Goal: Task Accomplishment & Management: Manage account settings

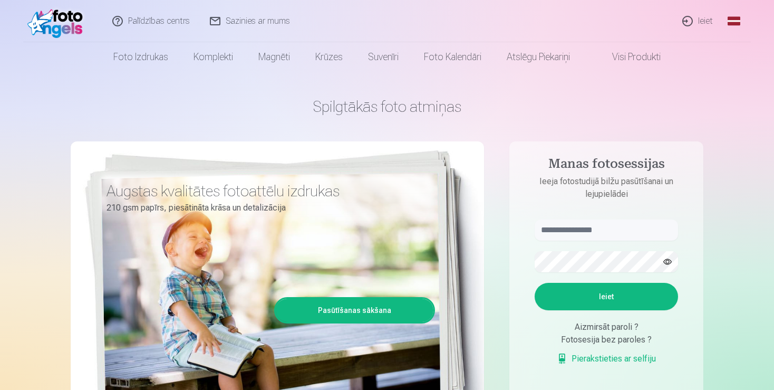
click at [701, 24] on link "Ieiet" at bounding box center [698, 21] width 51 height 42
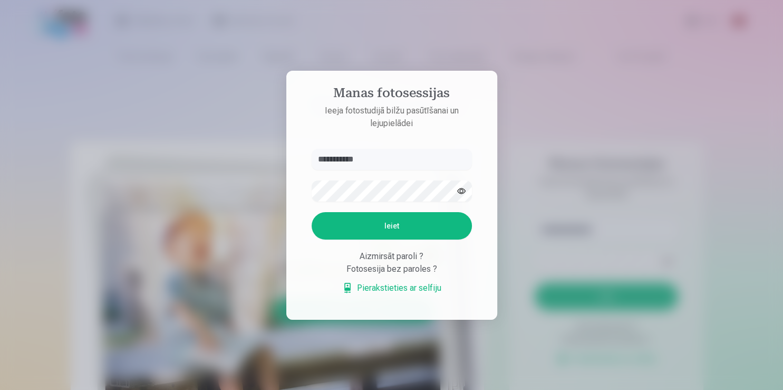
type input "**********"
click at [384, 228] on button "Ieiet" at bounding box center [392, 225] width 160 height 27
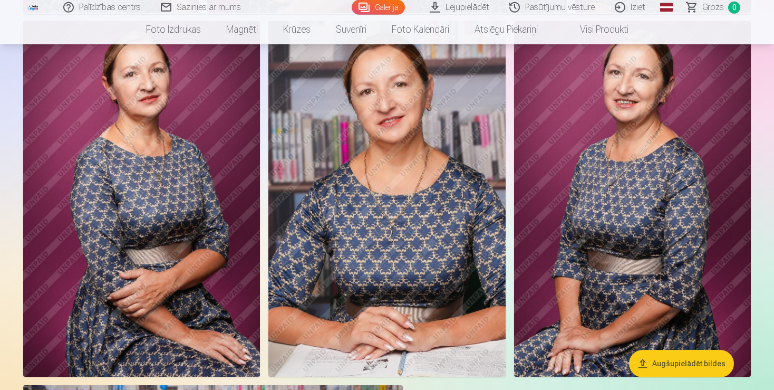
scroll to position [278, 0]
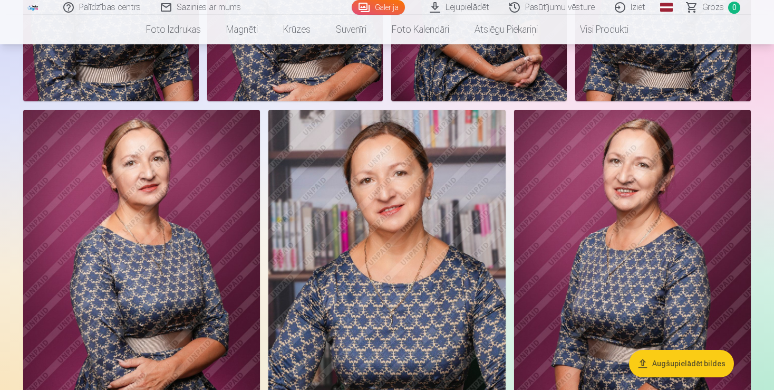
click at [392, 3] on link "Galerija" at bounding box center [378, 7] width 53 height 15
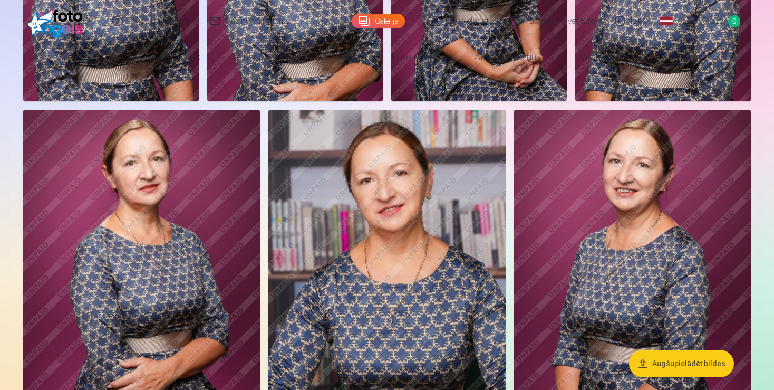
scroll to position [0, 0]
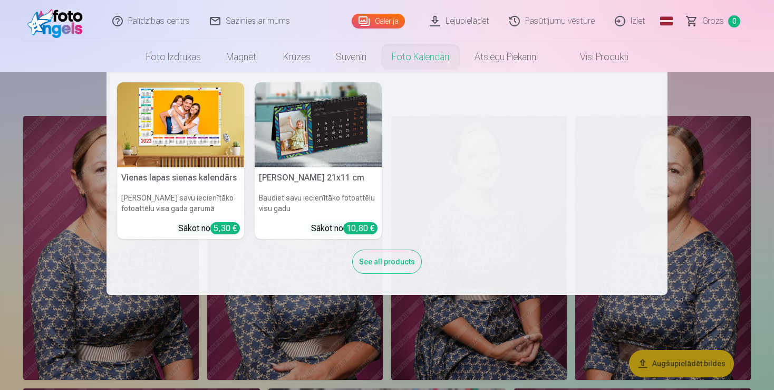
click at [701, 268] on nav "Vienas lapas sienas [PERSON_NAME] savu iecienītāko fotoattēlu visa gada garumā …" at bounding box center [387, 183] width 774 height 223
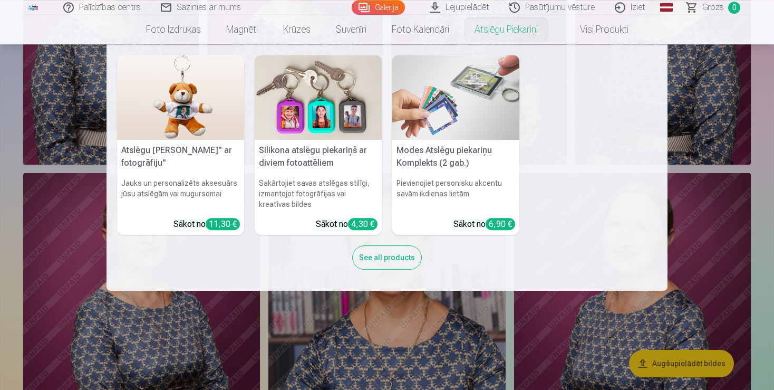
scroll to position [223, 0]
